Goal: Transaction & Acquisition: Purchase product/service

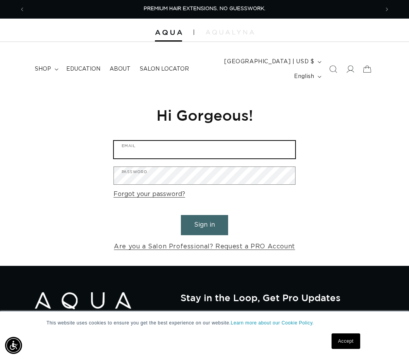
type input "beautifulhairbytamecka@gmail.com"
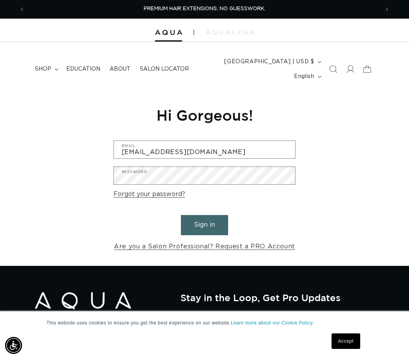
click at [205, 224] on button "Sign in" at bounding box center [204, 225] width 47 height 20
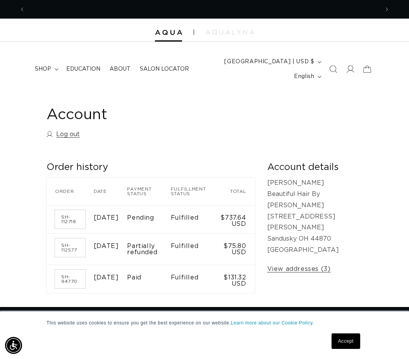
scroll to position [0, 709]
click at [43, 62] on summary "shop" at bounding box center [45, 69] width 31 height 16
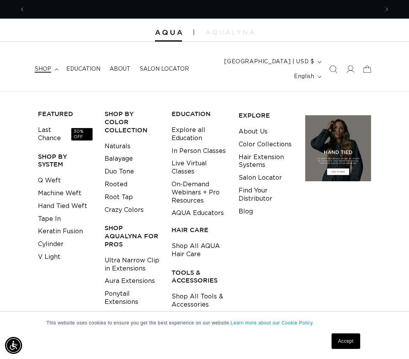
scroll to position [0, 0]
click at [52, 134] on link "Last Chance 30% OFF" at bounding box center [65, 134] width 55 height 21
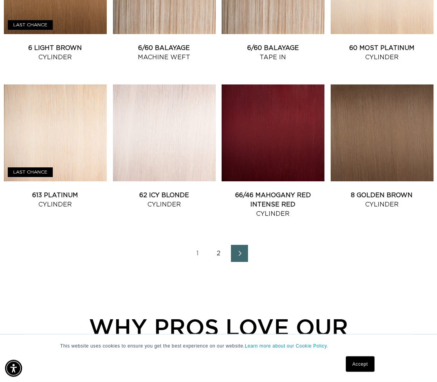
scroll to position [836, 0]
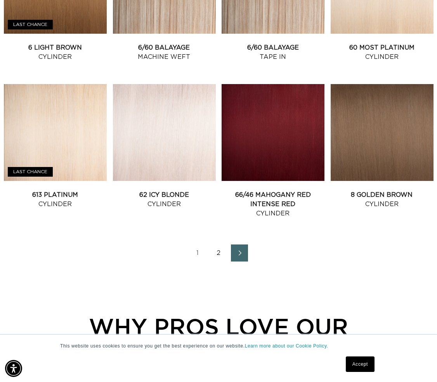
click at [237, 256] on icon "Next page" at bounding box center [240, 252] width 10 height 5
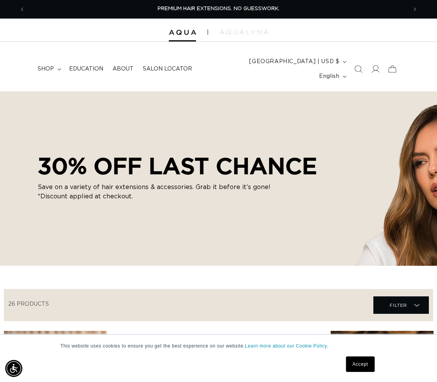
scroll to position [0, 2]
click at [45, 72] on span "shop" at bounding box center [46, 69] width 16 height 7
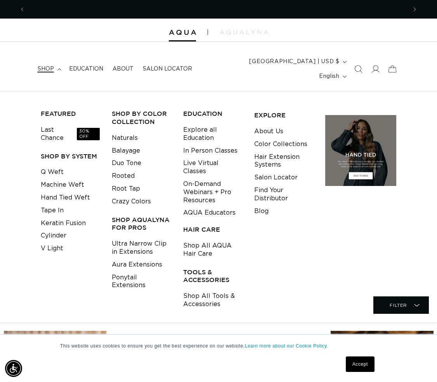
scroll to position [0, 379]
click at [62, 117] on h3 "FEATURED" at bounding box center [70, 114] width 59 height 8
click at [74, 190] on link "Machine Weft" at bounding box center [62, 185] width 43 height 13
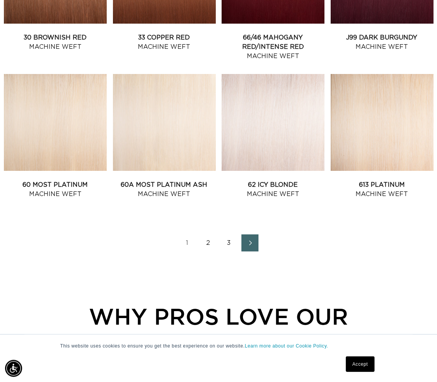
scroll to position [847, 0]
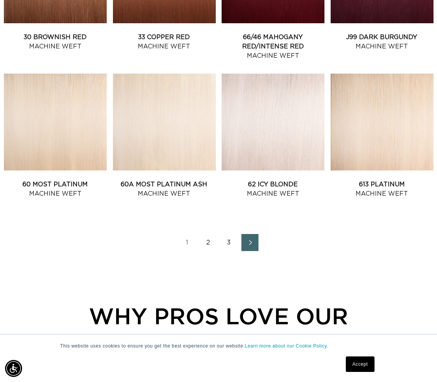
click at [248, 251] on link "Next page" at bounding box center [249, 242] width 17 height 17
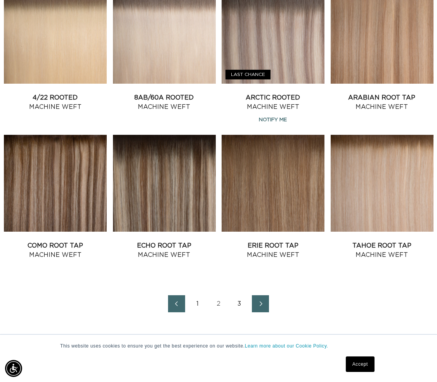
scroll to position [0, 379]
click at [263, 309] on span "Next page" at bounding box center [260, 303] width 5 height 9
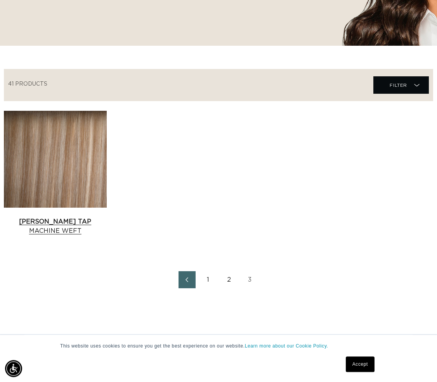
scroll to position [220, 0]
click at [76, 217] on link "Victoria Root Tap Machine Weft" at bounding box center [55, 226] width 103 height 19
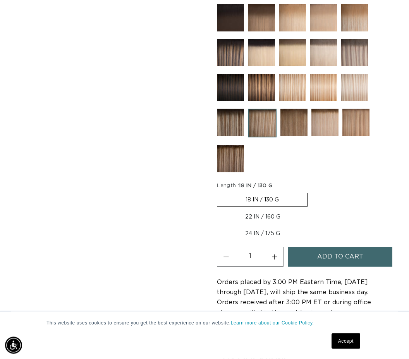
scroll to position [430, 0]
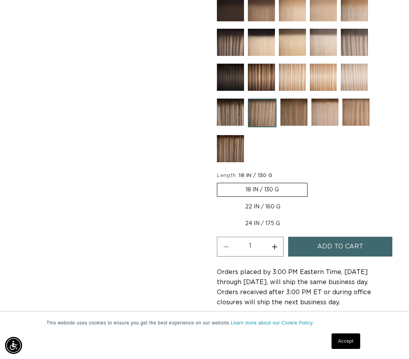
click at [279, 213] on label "22 IN / 160 G Variant sold out or unavailable" at bounding box center [263, 206] width 92 height 13
click at [312, 181] on input "22 IN / 160 G Variant sold out or unavailable" at bounding box center [312, 181] width 0 height 0
radio input "true"
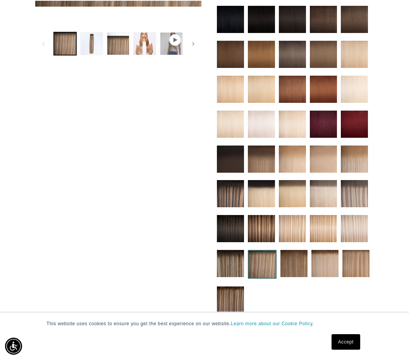
scroll to position [278, 0]
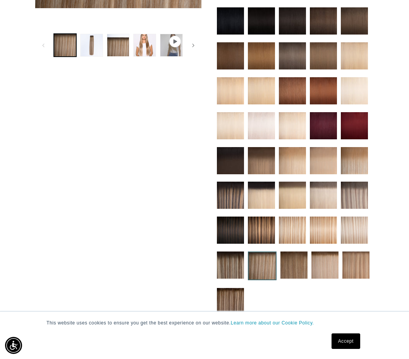
click at [233, 270] on img at bounding box center [230, 264] width 27 height 27
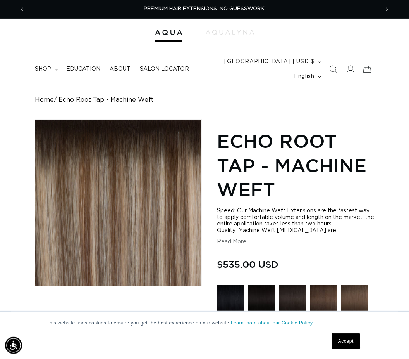
scroll to position [13, 0]
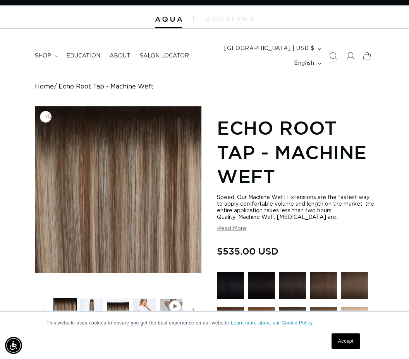
click at [35, 273] on button "Open media 1 in modal" at bounding box center [35, 273] width 0 height 0
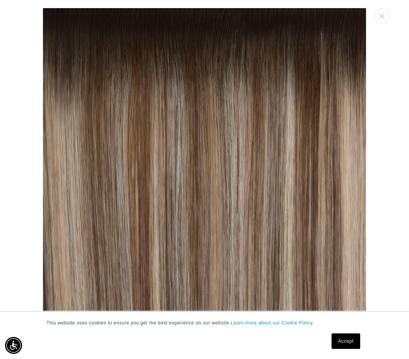
scroll to position [0, 0]
